Goal: Task Accomplishment & Management: Manage account settings

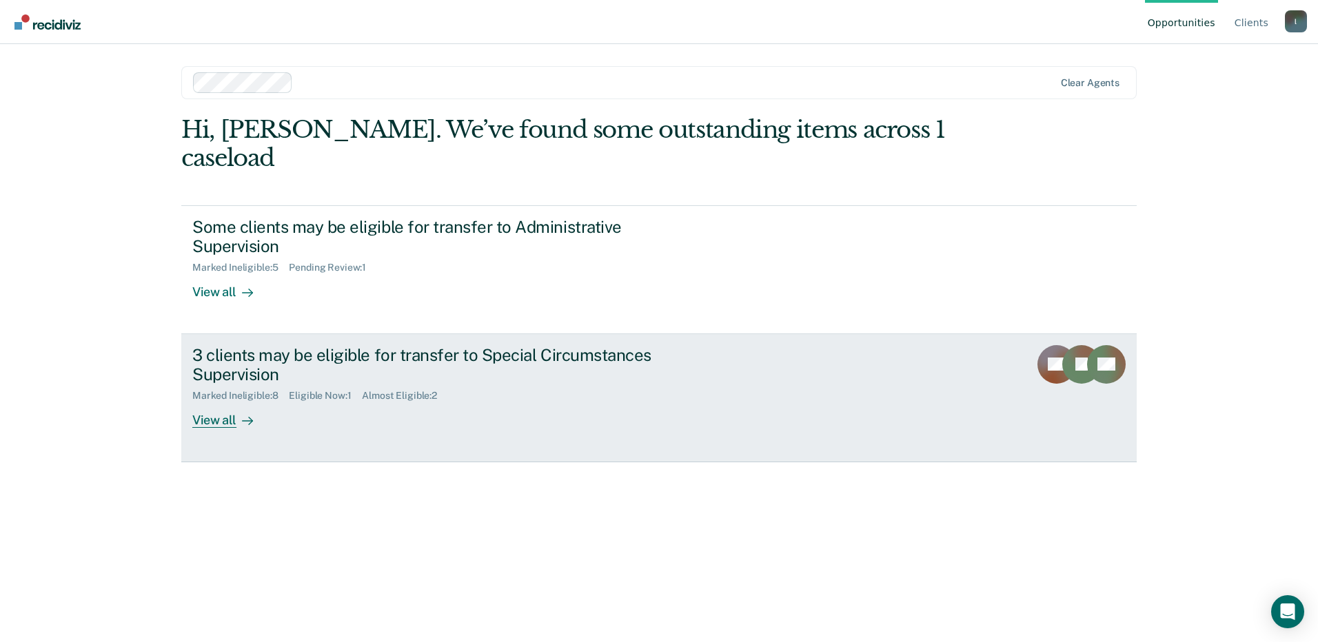
click at [194, 402] on div "View all" at bounding box center [230, 415] width 77 height 27
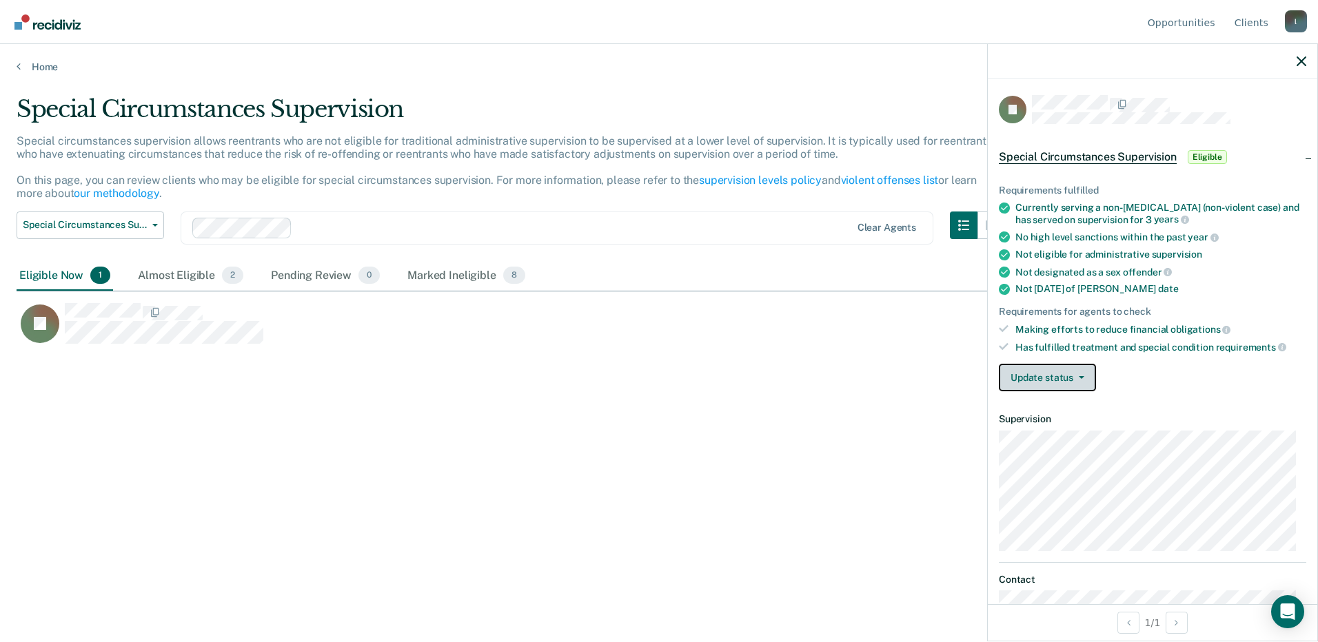
click at [1079, 376] on icon "button" at bounding box center [1082, 377] width 6 height 3
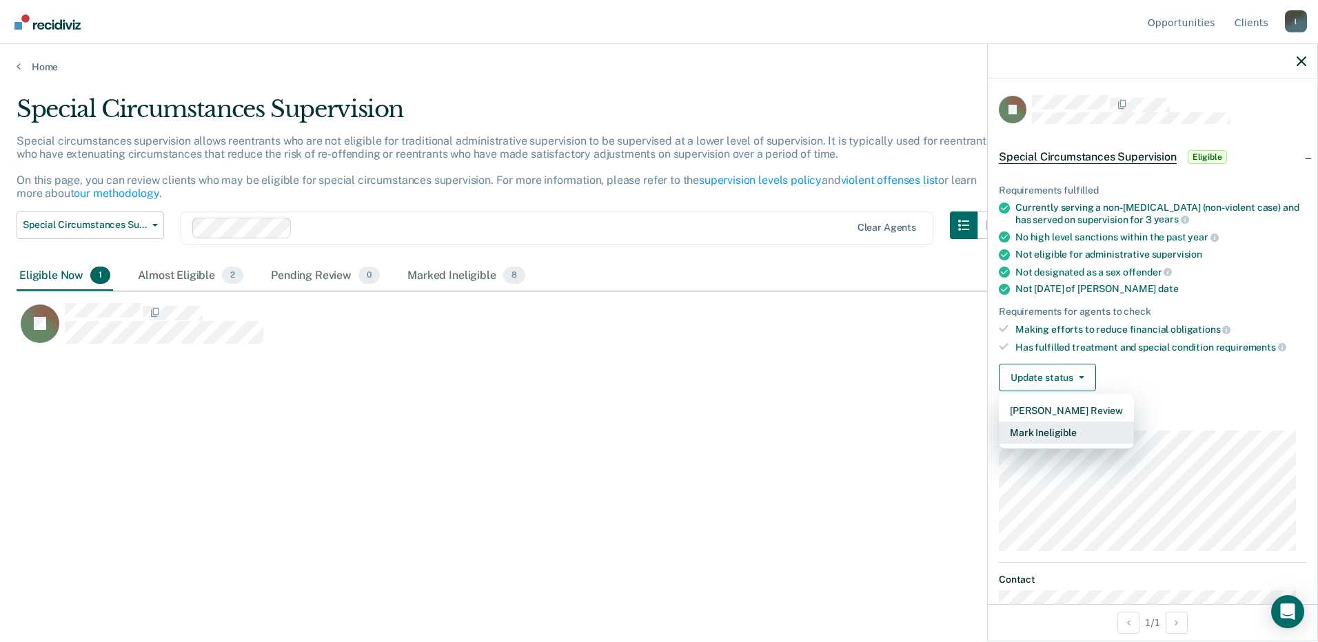
click at [1061, 432] on button "Mark Ineligible" at bounding box center [1066, 433] width 135 height 22
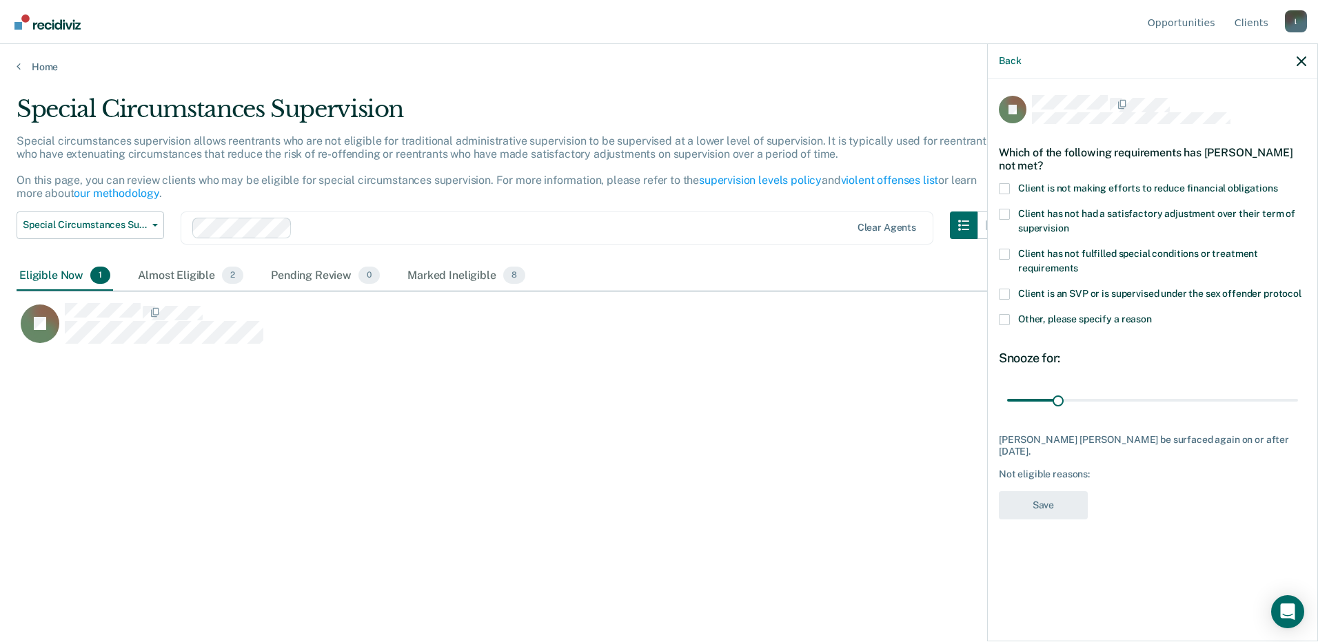
click at [1003, 183] on span at bounding box center [1004, 188] width 11 height 11
click at [1278, 183] on input "Client is not making efforts to reduce financial obligations" at bounding box center [1278, 183] width 0 height 0
click at [1046, 499] on button "Save" at bounding box center [1043, 505] width 89 height 28
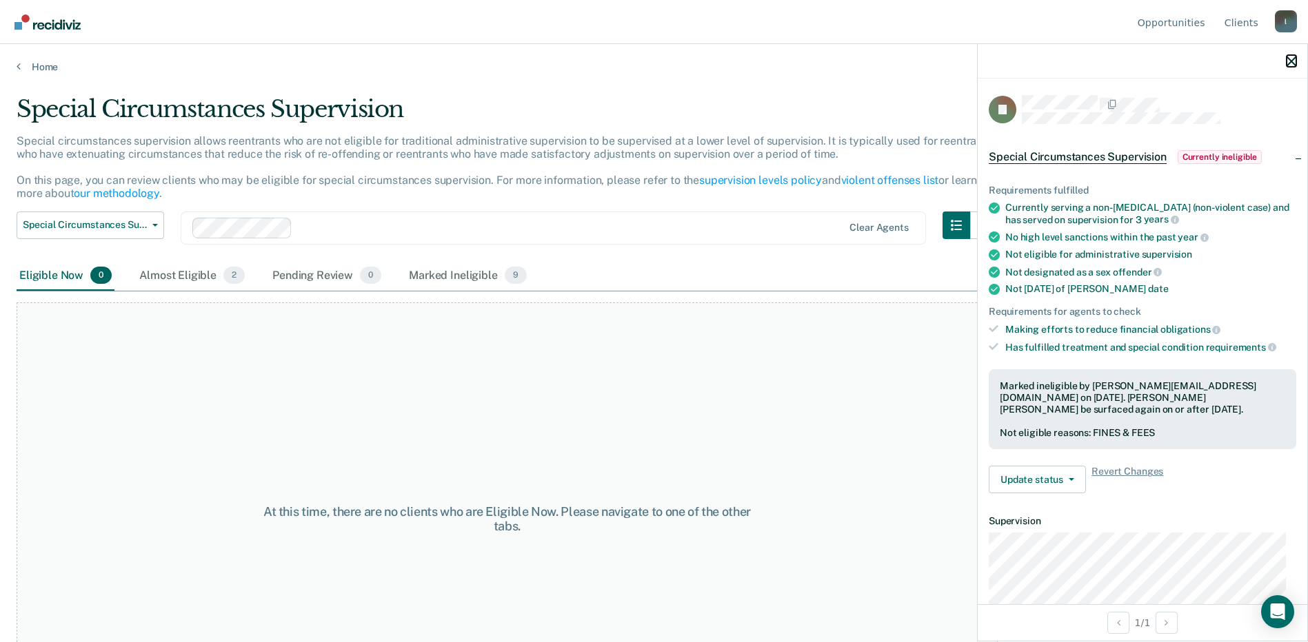
click at [1295, 63] on icon "button" at bounding box center [1291, 62] width 10 height 10
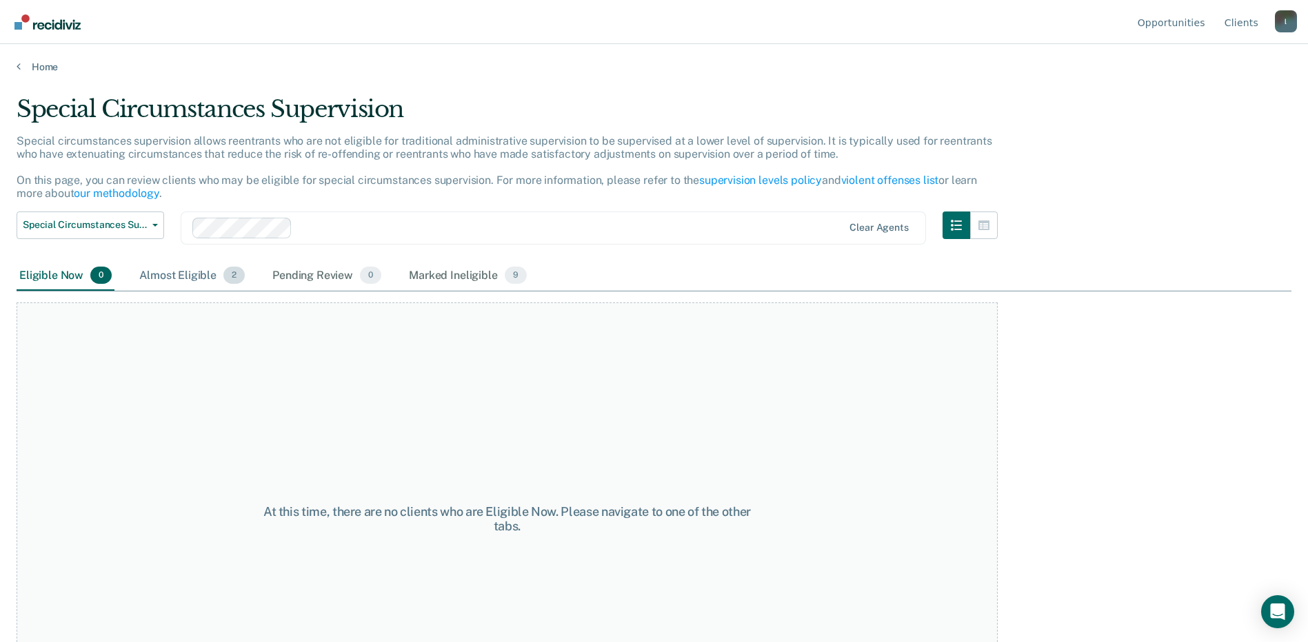
click at [240, 274] on span "2" at bounding box center [233, 276] width 21 height 18
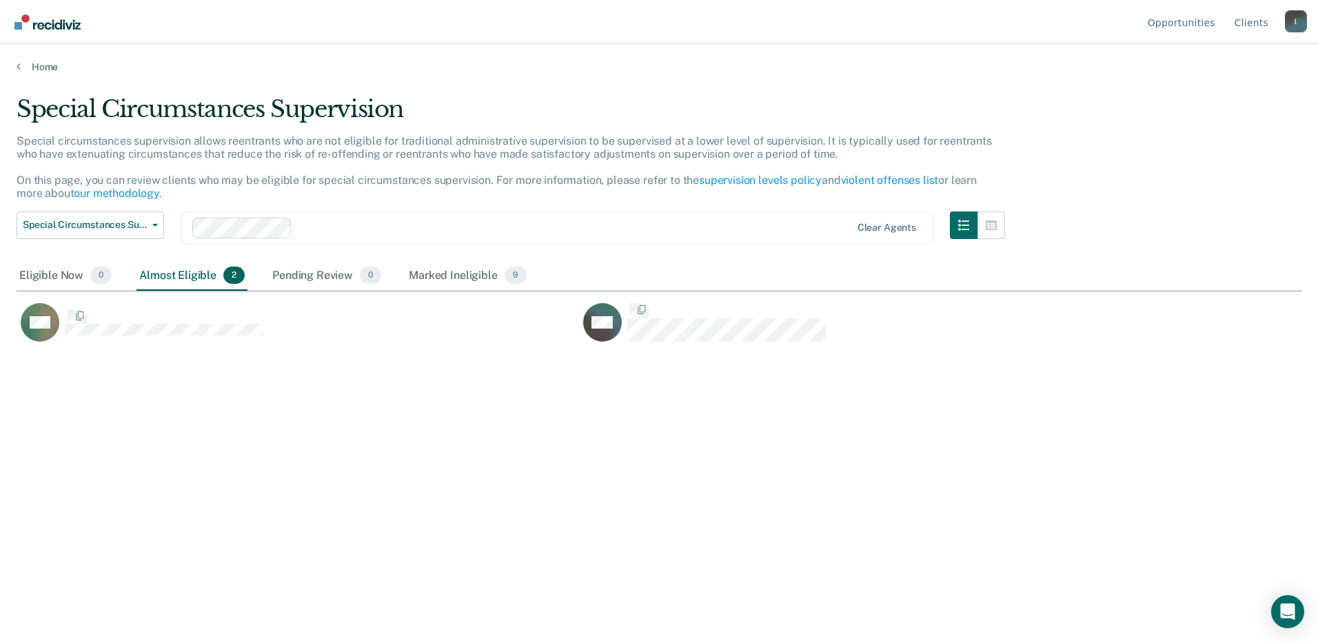
scroll to position [434, 1274]
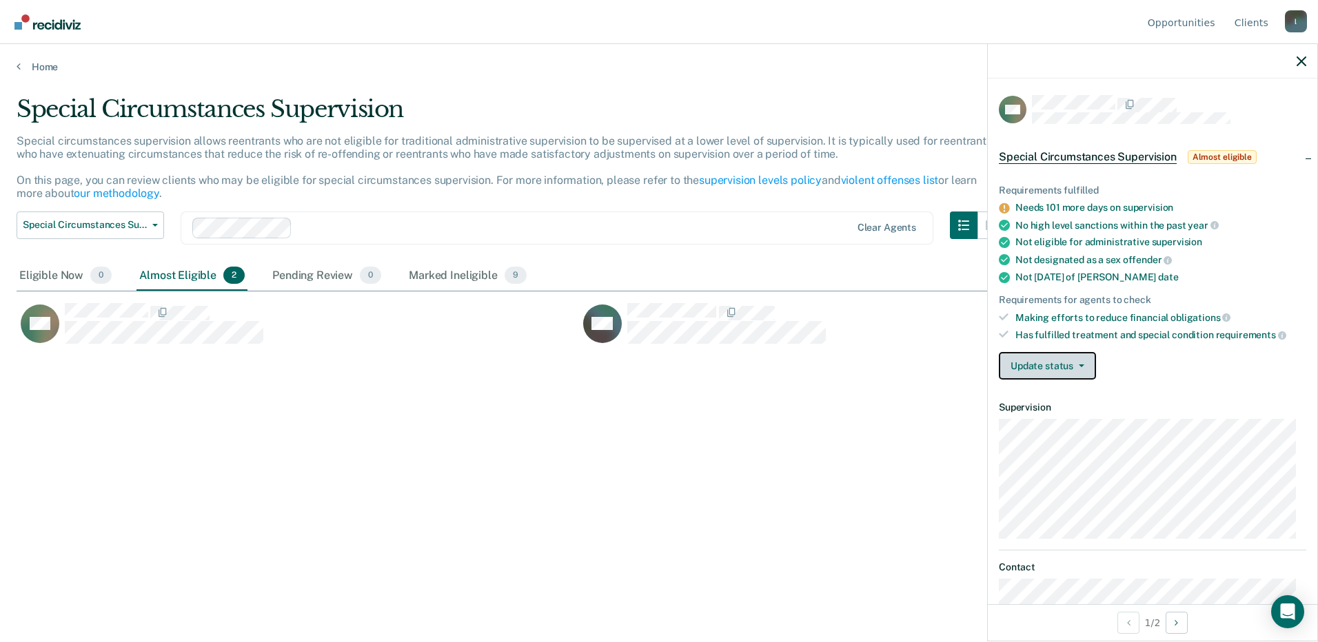
click at [1082, 365] on icon "button" at bounding box center [1082, 366] width 6 height 3
click at [1155, 365] on div "Update status [PERSON_NAME] Review Mark Ineligible" at bounding box center [1152, 366] width 307 height 28
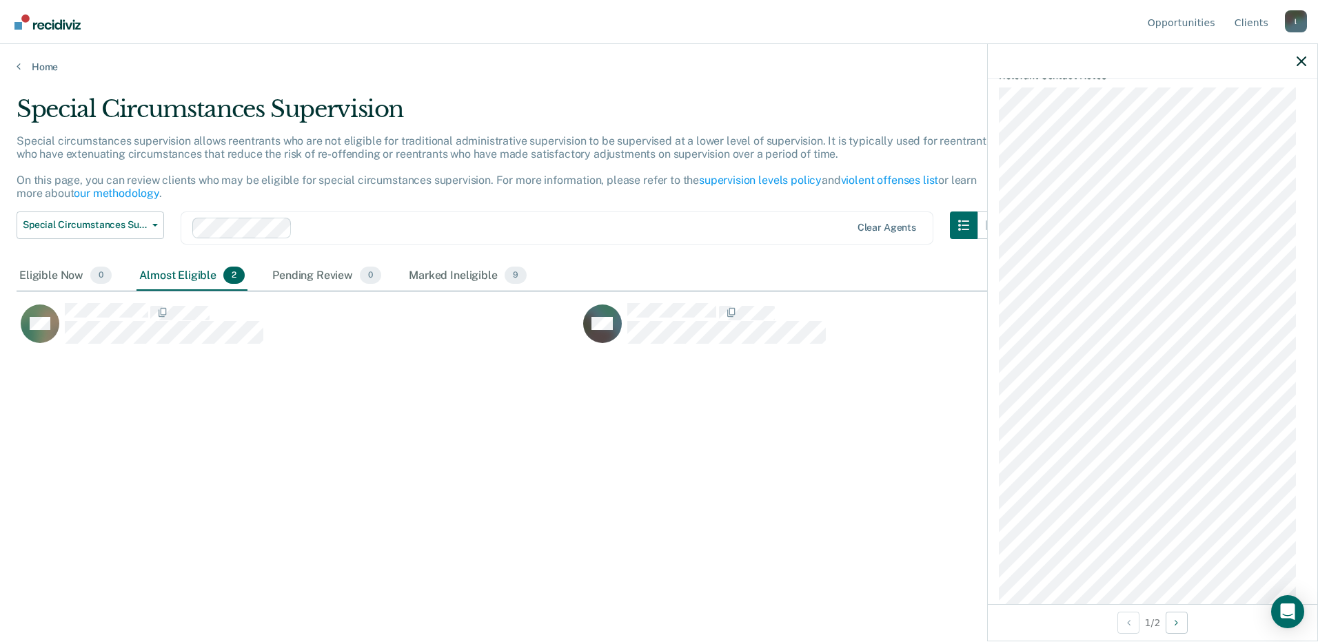
scroll to position [609, 0]
click at [1184, 620] on button "Next Opportunity" at bounding box center [1177, 623] width 22 height 22
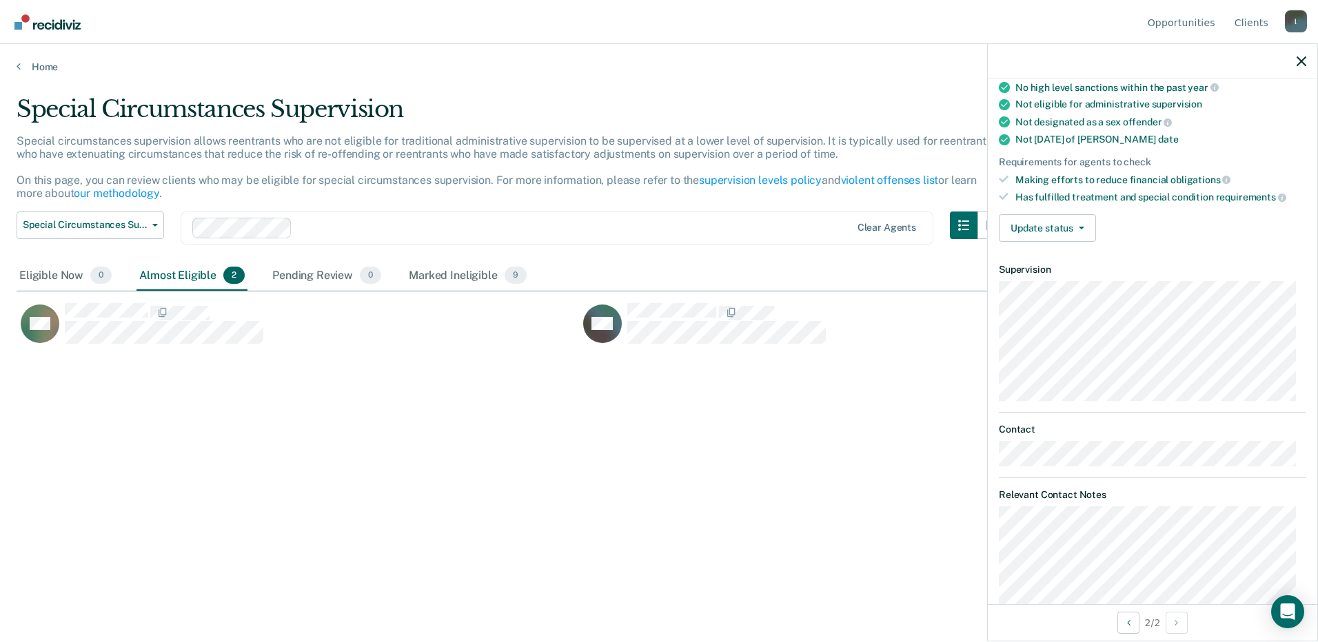
scroll to position [0, 0]
